Goal: Task Accomplishment & Management: Manage account settings

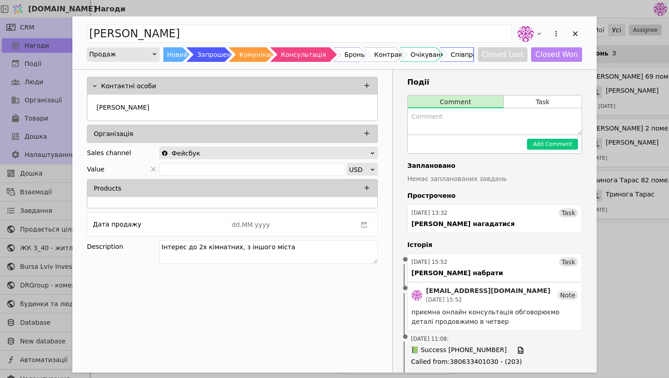
scroll to position [71, 0]
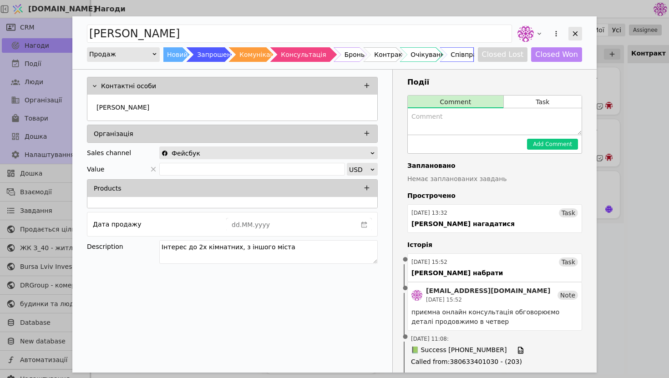
click at [574, 33] on icon "Add Opportunity" at bounding box center [575, 33] width 5 height 5
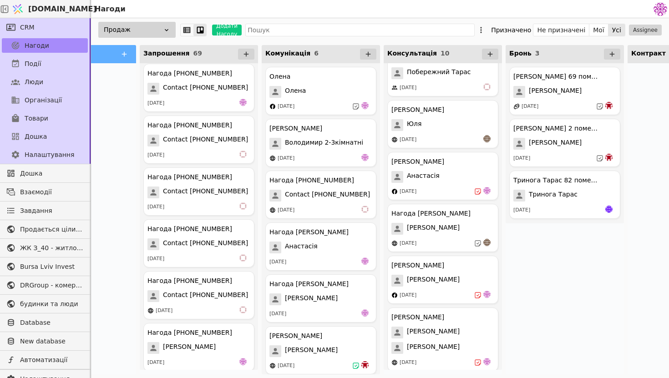
scroll to position [2662, 0]
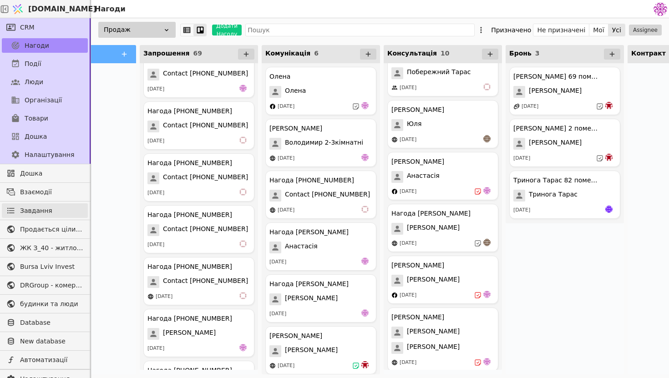
click at [55, 208] on link "Завдання" at bounding box center [45, 210] width 86 height 15
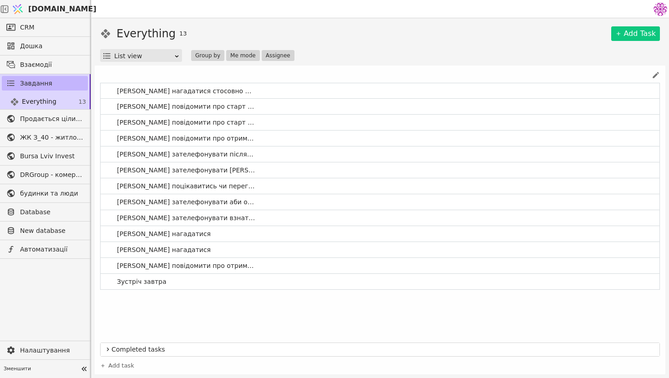
click at [63, 82] on link "Завдання" at bounding box center [45, 83] width 86 height 15
click at [51, 106] on span "Everything" at bounding box center [39, 102] width 35 height 10
click at [50, 80] on link "Завдання" at bounding box center [45, 83] width 86 height 15
click at [51, 33] on link "CRM" at bounding box center [45, 27] width 86 height 15
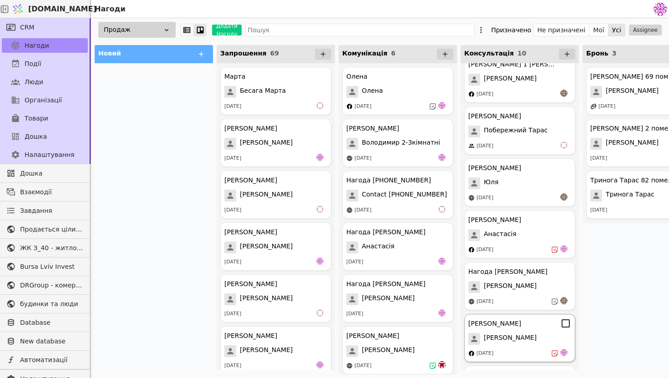
scroll to position [15, 0]
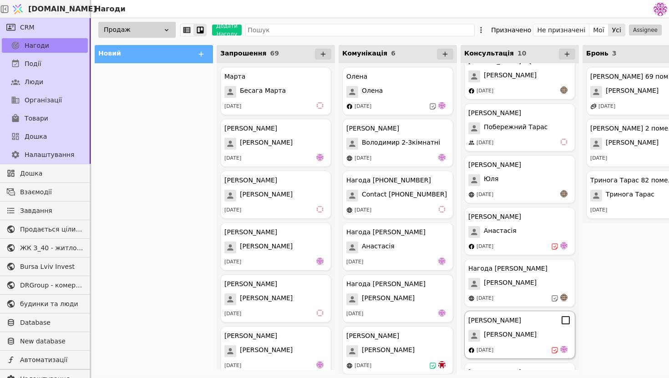
click at [512, 332] on div "[PERSON_NAME]" at bounding box center [519, 336] width 103 height 12
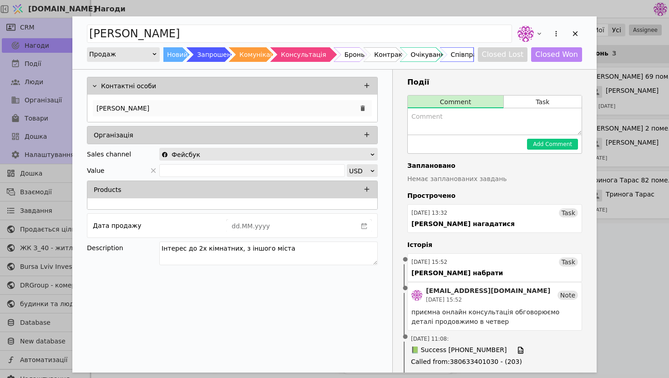
click at [206, 107] on div "[PERSON_NAME]" at bounding box center [232, 108] width 279 height 16
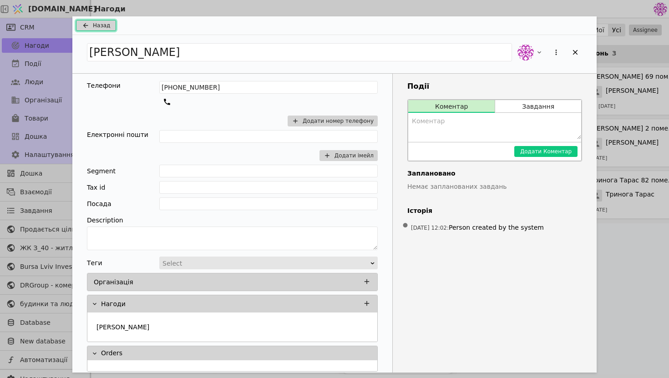
click at [108, 30] on button "Назад" at bounding box center [96, 25] width 40 height 11
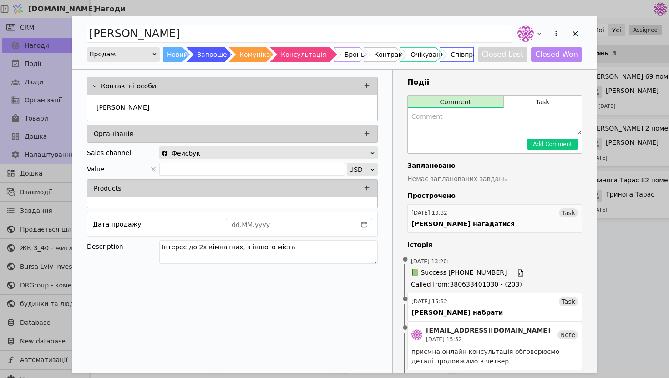
click at [496, 225] on link "[DATE] 13:32 Task [PERSON_NAME] нагадатися" at bounding box center [494, 218] width 175 height 29
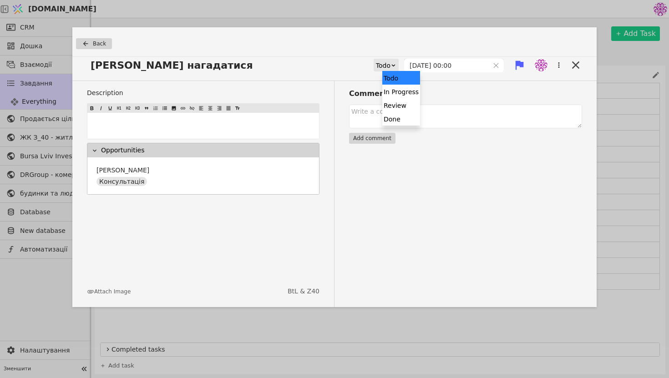
click at [390, 65] on div "Todo" at bounding box center [383, 65] width 15 height 13
click at [407, 118] on div "Done" at bounding box center [401, 119] width 38 height 14
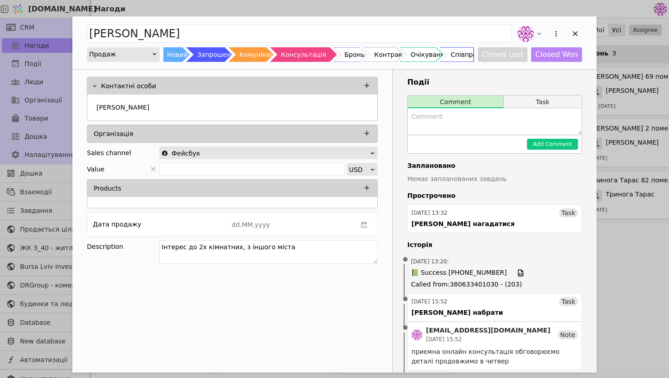
click at [537, 98] on button "Task" at bounding box center [543, 102] width 78 height 13
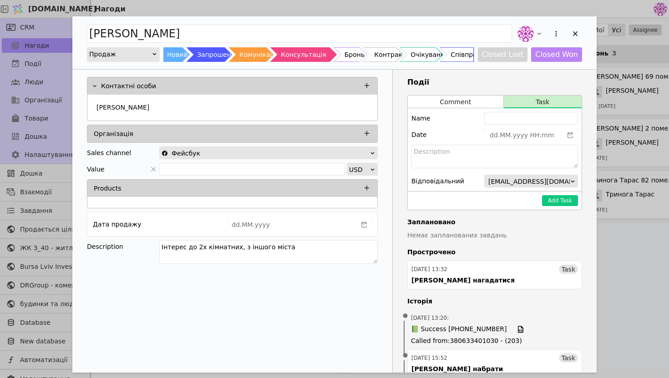
click at [484, 121] on div "Name" at bounding box center [494, 118] width 166 height 13
click at [487, 121] on input "Add Opportunity" at bounding box center [531, 118] width 94 height 13
type input "[PERSON_NAME] завтра зателефонувати і обговорити бронювання"
click at [567, 198] on button "Add Task" at bounding box center [560, 200] width 36 height 11
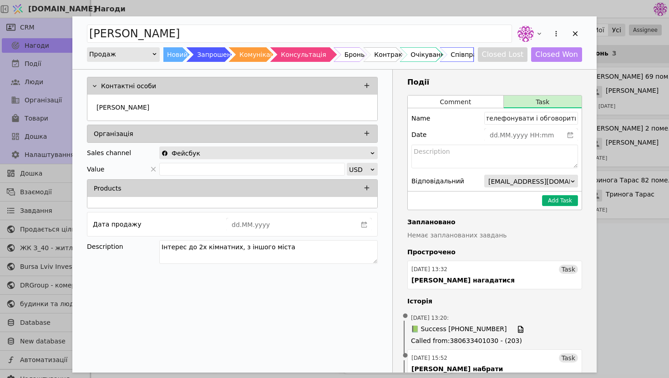
scroll to position [0, 0]
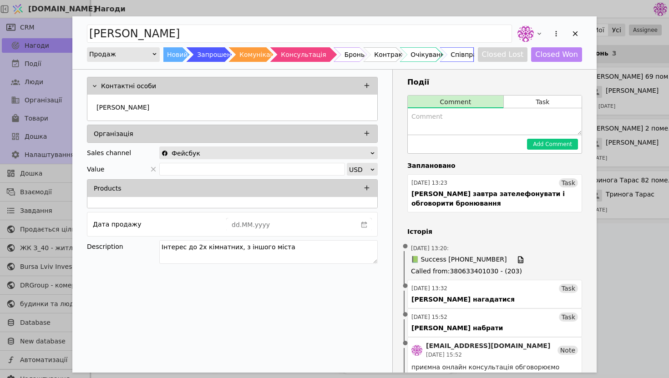
click at [469, 125] on textarea "Add Opportunity" at bounding box center [495, 121] width 174 height 26
type textarea "З"
click at [580, 30] on div "Add Opportunity" at bounding box center [575, 34] width 14 height 14
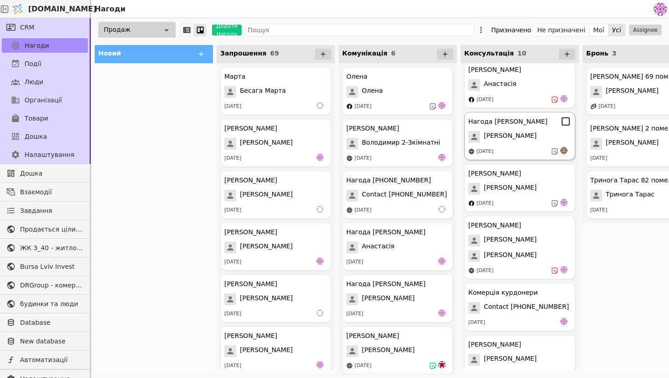
scroll to position [231, 0]
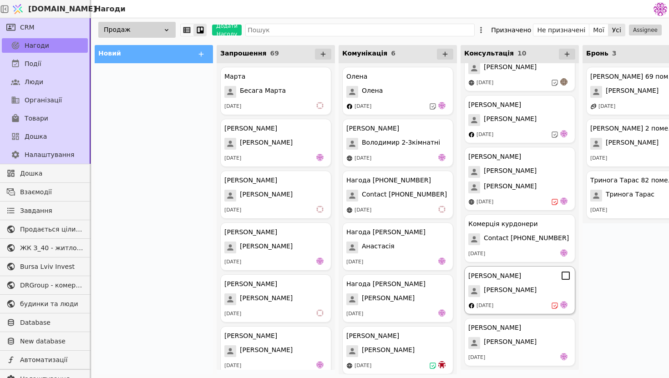
click at [523, 289] on div "[PERSON_NAME]" at bounding box center [519, 291] width 103 height 12
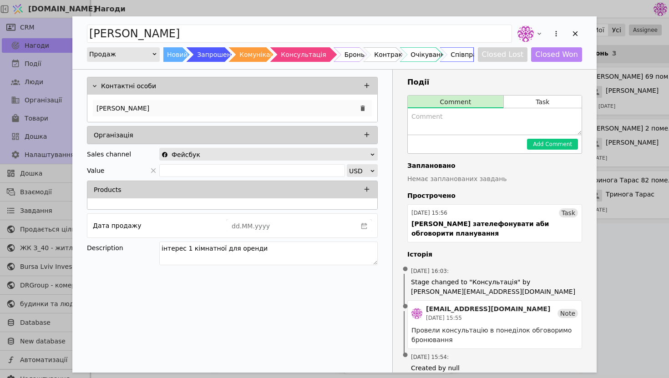
click at [282, 109] on div "[PERSON_NAME]" at bounding box center [232, 108] width 279 height 16
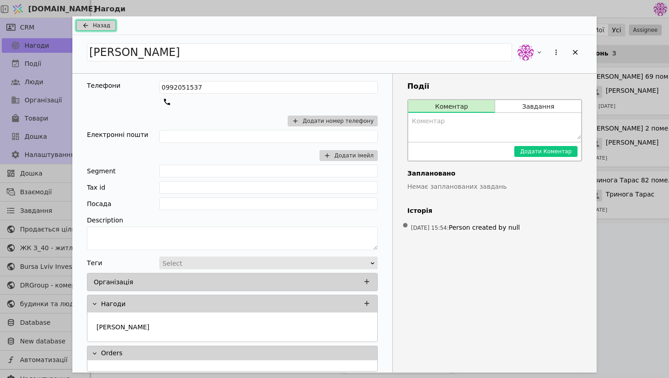
click at [104, 28] on span "Назад" at bounding box center [101, 25] width 17 height 8
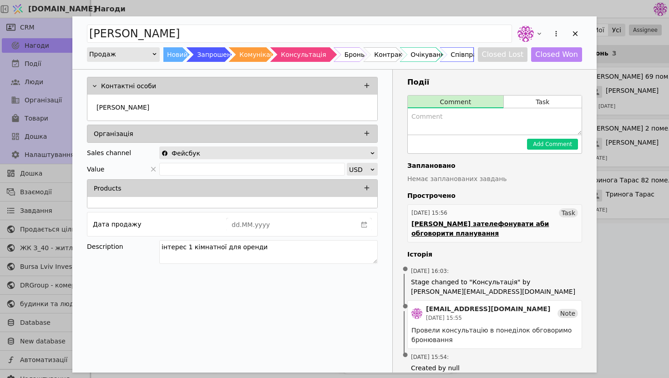
click at [485, 215] on div "[DATE] 15:56 Task" at bounding box center [494, 212] width 166 height 9
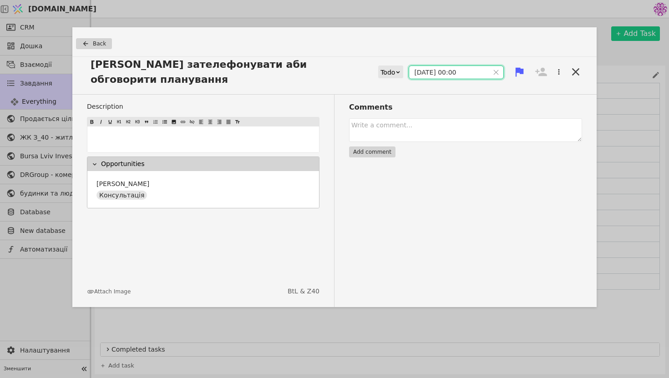
click at [423, 66] on input "[DATE] 00:00" at bounding box center [449, 72] width 80 height 13
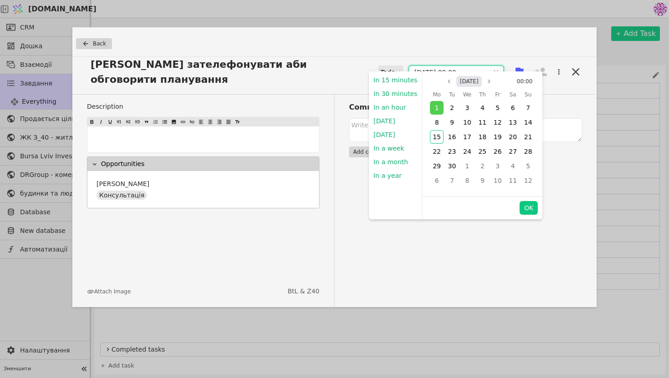
type input "[DATE] 00:00"
click at [519, 203] on button "OK" at bounding box center [528, 208] width 18 height 14
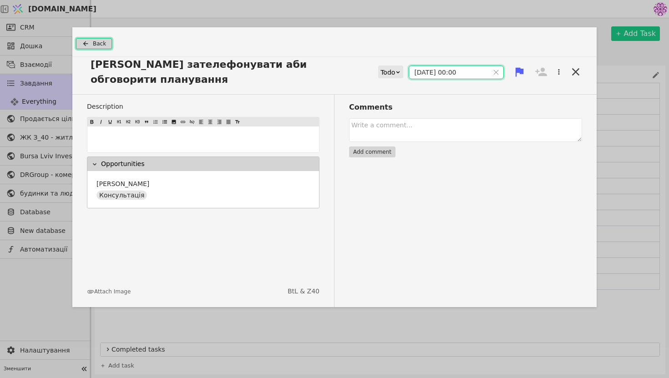
click at [101, 42] on span "Back" at bounding box center [99, 44] width 13 height 8
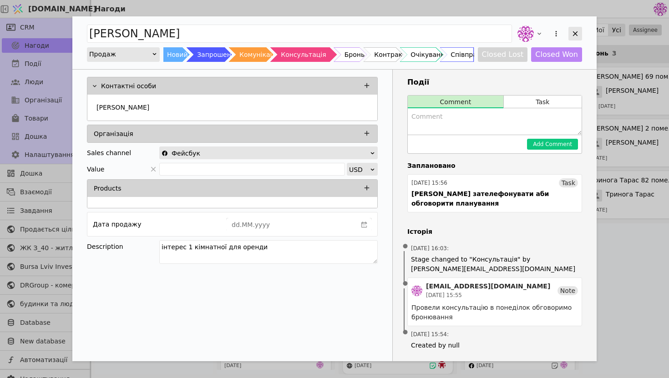
click at [576, 34] on icon "Add Opportunity" at bounding box center [575, 34] width 8 height 8
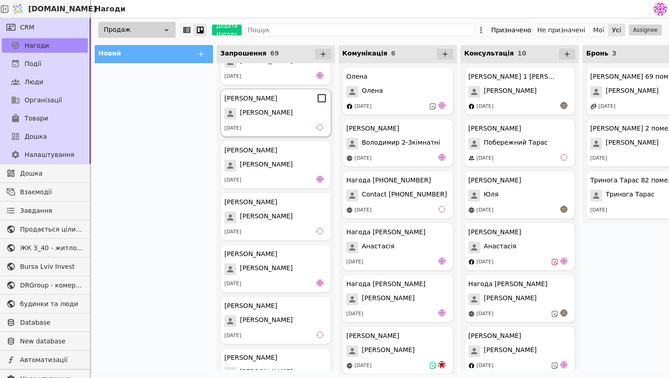
scroll to position [94, 0]
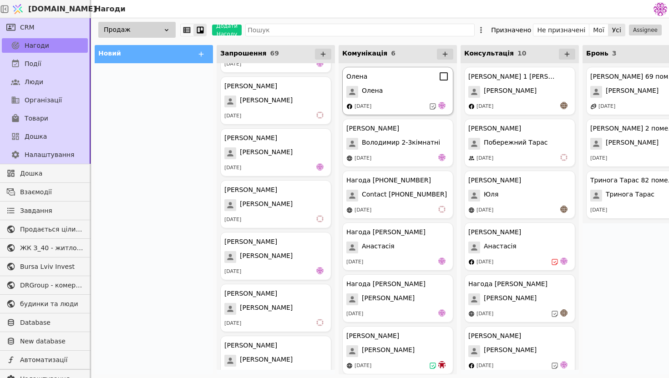
click at [410, 104] on div "[DATE]" at bounding box center [397, 106] width 103 height 9
